Goal: Task Accomplishment & Management: Complete application form

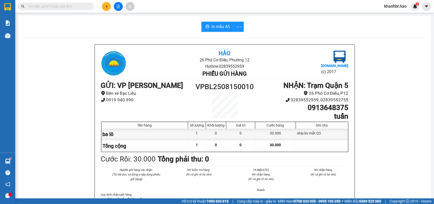
click at [109, 6] on button at bounding box center [106, 6] width 9 height 9
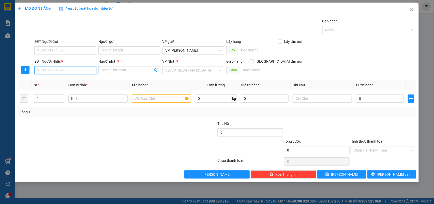
click at [79, 71] on input "SĐT Người Nhận *" at bounding box center [65, 70] width 62 height 8
type input "0944190177"
click at [52, 80] on div "0944190177 - NHƯ" at bounding box center [65, 81] width 56 height 6
type input "NHƯ"
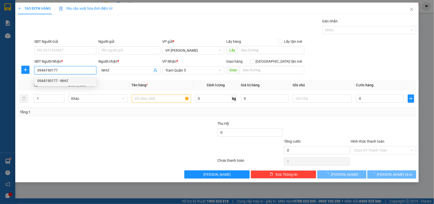
type input "40.000"
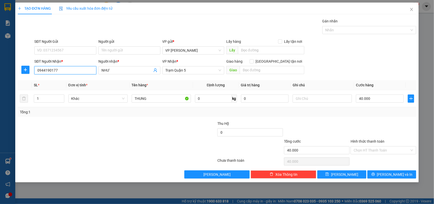
type input "0944190177"
click at [378, 148] on input "Hình thức thanh toán" at bounding box center [382, 150] width 56 height 8
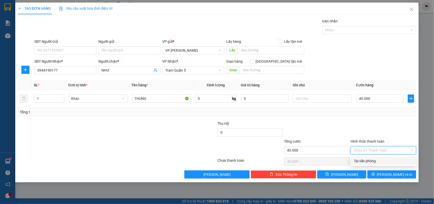
click at [373, 160] on div "Tại văn phòng" at bounding box center [384, 161] width 60 height 6
type input "0"
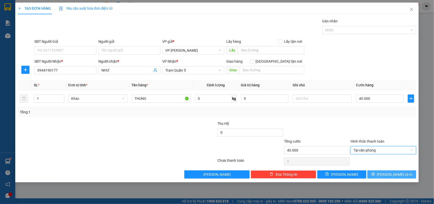
click at [387, 175] on button "[PERSON_NAME] và In" at bounding box center [392, 174] width 49 height 8
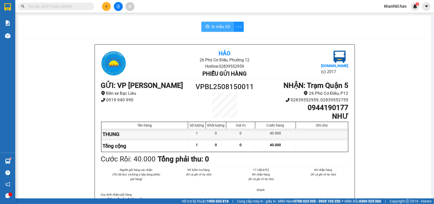
click at [216, 28] on span "In mẫu A5" at bounding box center [221, 26] width 18 height 6
